Goal: Book appointment/travel/reservation

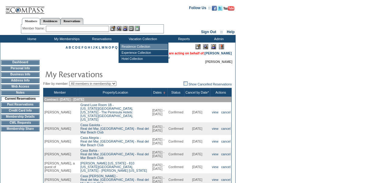
click at [132, 45] on td "Residence Collection" at bounding box center [144, 47] width 48 height 6
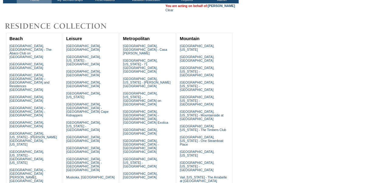
scroll to position [43, 0]
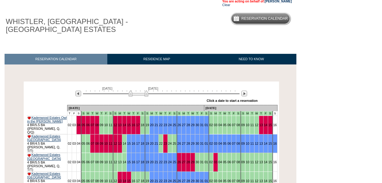
scroll to position [55, 0]
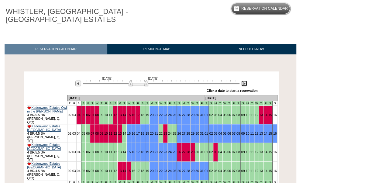
click at [245, 84] on img at bounding box center [244, 84] width 6 height 6
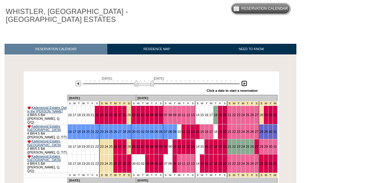
click at [245, 84] on img at bounding box center [244, 84] width 6 height 6
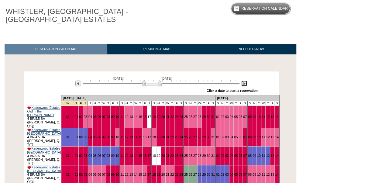
click at [157, 86] on img at bounding box center [152, 83] width 20 height 6
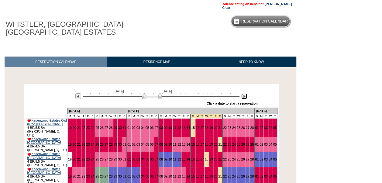
scroll to position [43, 0]
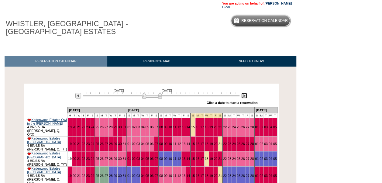
click at [153, 95] on img at bounding box center [152, 95] width 20 height 6
click at [159, 174] on link "08" at bounding box center [161, 176] width 4 height 4
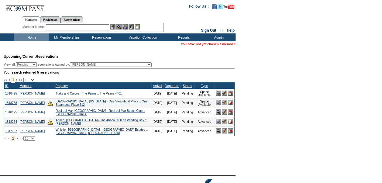
click at [231, 133] on img at bounding box center [230, 130] width 5 height 5
